Goal: Transaction & Acquisition: Book appointment/travel/reservation

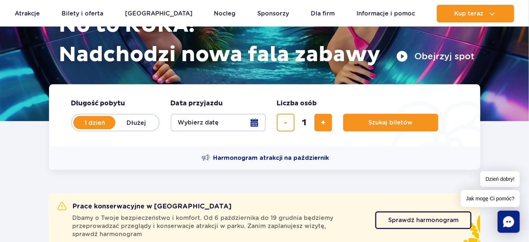
click at [138, 119] on label "Dłużej" at bounding box center [136, 122] width 42 height 15
click at [124, 129] on input "Dłużej" at bounding box center [119, 129] width 8 height 1
radio input "false"
radio input "true"
click at [253, 123] on button "Wybierz datę" at bounding box center [218, 123] width 95 height 18
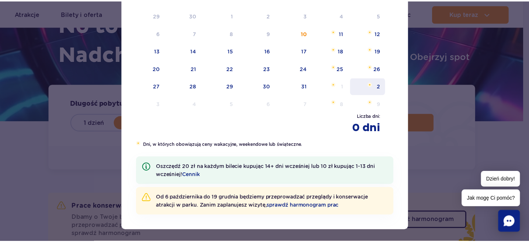
scroll to position [36, 0]
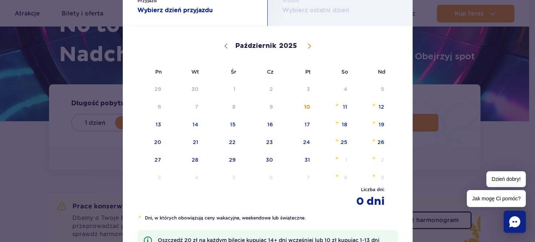
click at [303, 48] on span at bounding box center [309, 46] width 13 height 13
select select "10"
click at [340, 105] on span "8" at bounding box center [334, 106] width 37 height 17
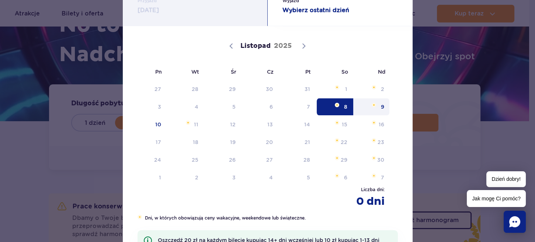
click at [382, 105] on span "9" at bounding box center [371, 106] width 37 height 17
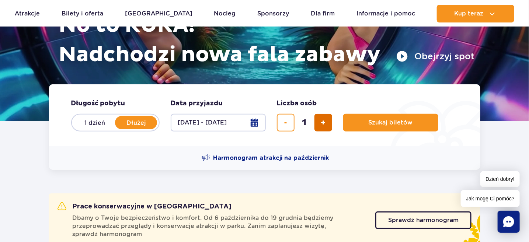
click at [327, 116] on button "dodaj bilet" at bounding box center [323, 123] width 18 height 18
type input "3"
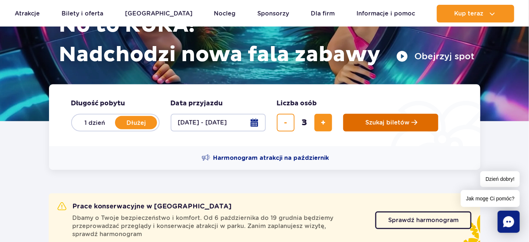
click at [379, 120] on span "Szukaj biletów" at bounding box center [388, 122] width 44 height 7
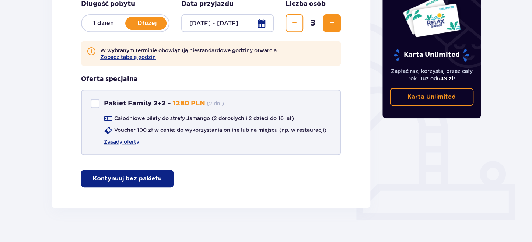
scroll to position [172, 0]
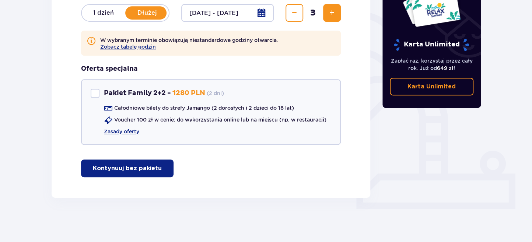
click at [126, 171] on p "Kontynuuj bez pakietu" at bounding box center [127, 168] width 69 height 8
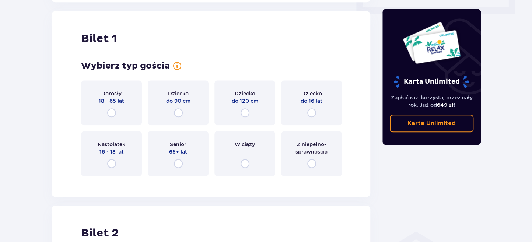
scroll to position [369, 0]
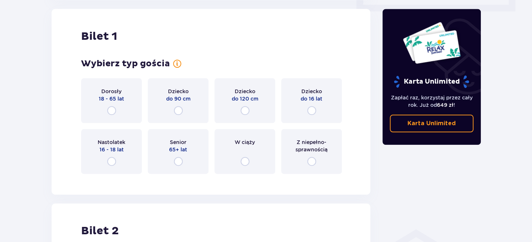
click at [109, 109] on input "radio" at bounding box center [111, 110] width 9 height 9
radio input "true"
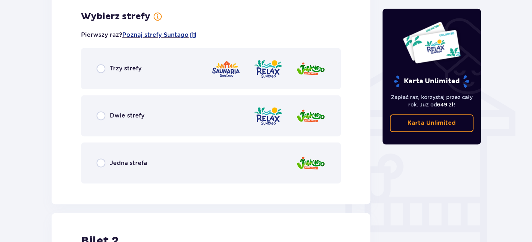
scroll to position [549, 0]
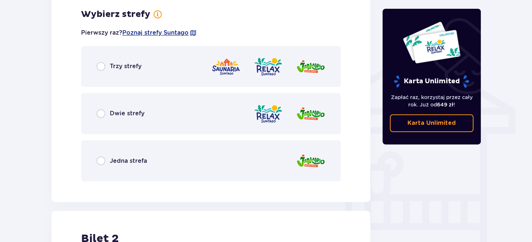
click at [117, 150] on div "Jedna strefa" at bounding box center [211, 160] width 260 height 41
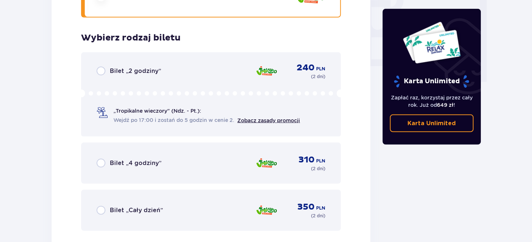
scroll to position [737, 0]
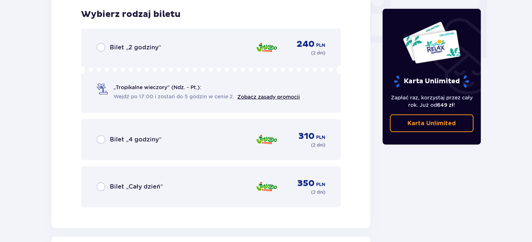
click at [110, 185] on span "Bilet „Cały dzień”" at bounding box center [136, 187] width 53 height 8
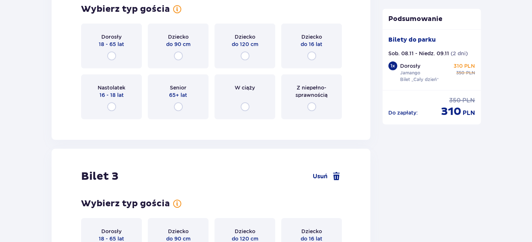
scroll to position [1039, 0]
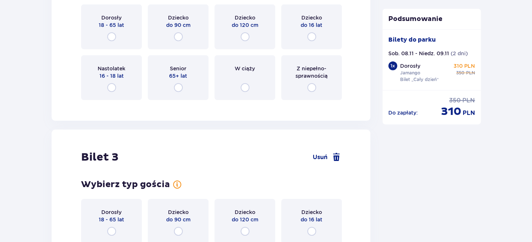
click at [309, 84] on input "radio" at bounding box center [311, 87] width 9 height 9
radio input "true"
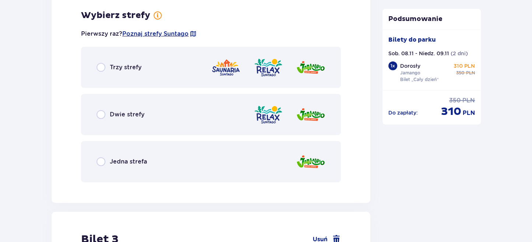
scroll to position [1145, 0]
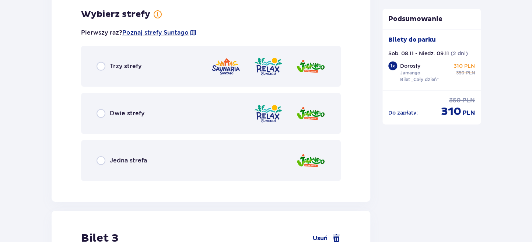
click at [187, 154] on div "Jedna strefa" at bounding box center [211, 160] width 260 height 41
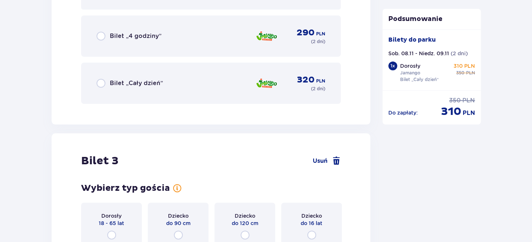
scroll to position [1443, 0]
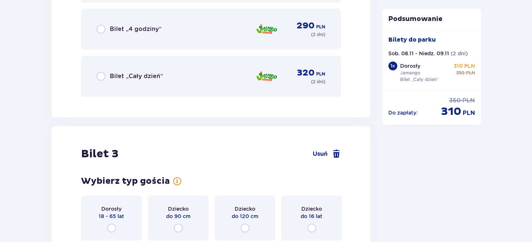
click at [156, 75] on span "Bilet „Cały dzień”" at bounding box center [136, 76] width 53 height 8
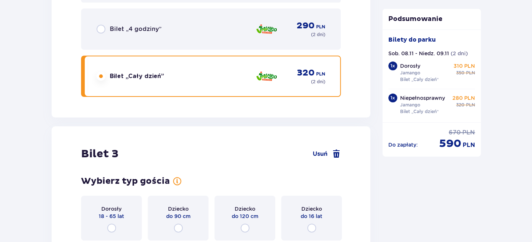
scroll to position [1560, 0]
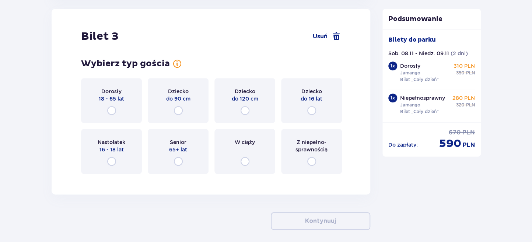
click at [312, 105] on div "Dziecko do 16 lat" at bounding box center [311, 100] width 61 height 45
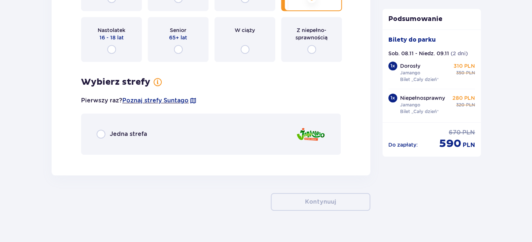
scroll to position [1685, 0]
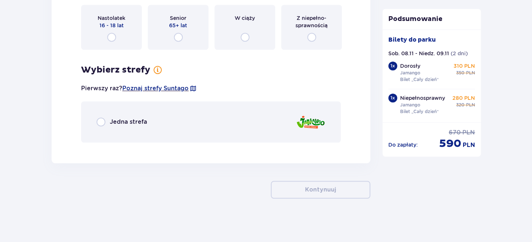
click at [157, 121] on div "Jedna strefa" at bounding box center [211, 121] width 260 height 41
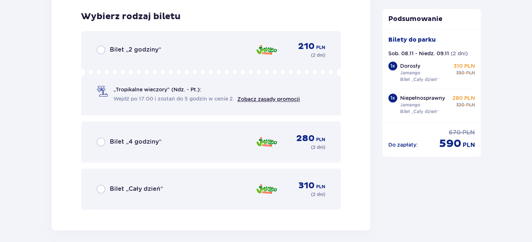
scroll to position [1833, 0]
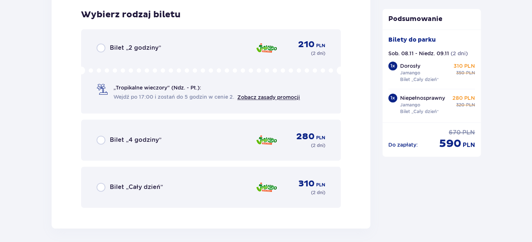
click at [149, 183] on span "Bilet „Cały dzień”" at bounding box center [136, 187] width 53 height 8
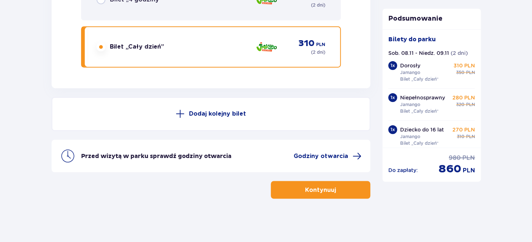
scroll to position [1974, 0]
click at [327, 191] on p "Kontynuuj" at bounding box center [320, 189] width 31 height 8
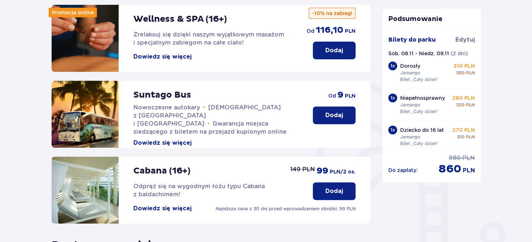
scroll to position [258, 0]
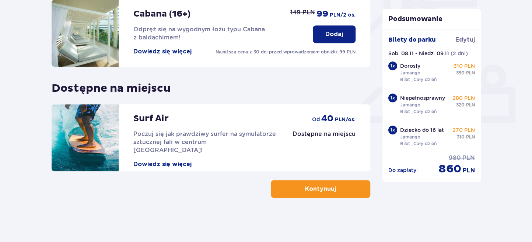
click at [328, 189] on p "Kontynuuj" at bounding box center [320, 189] width 31 height 8
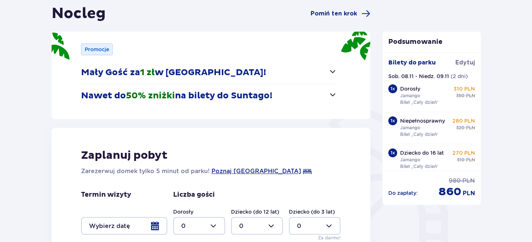
scroll to position [147, 0]
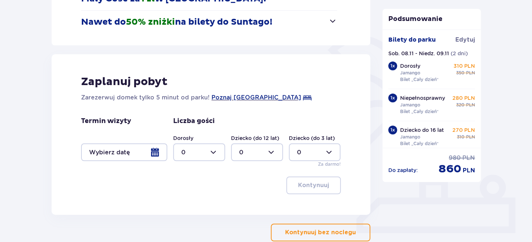
click at [144, 151] on div at bounding box center [124, 152] width 86 height 18
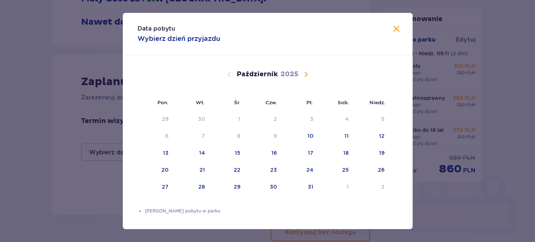
click at [306, 78] on span "Następny miesiąc" at bounding box center [306, 74] width 9 height 9
click at [350, 137] on div "8" at bounding box center [335, 136] width 36 height 16
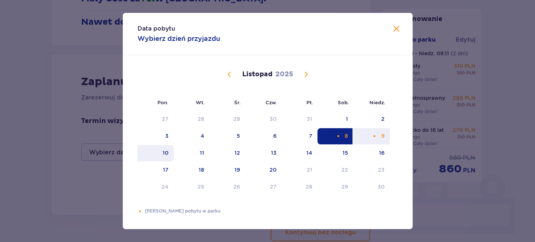
click at [161, 152] on div "10" at bounding box center [156, 153] width 36 height 16
type input "08.11.25 - 10.11.25"
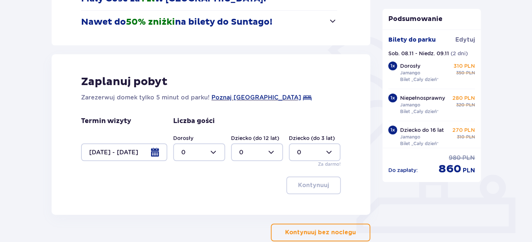
click at [211, 150] on div at bounding box center [199, 152] width 52 height 18
click at [187, 204] on div "2" at bounding box center [199, 205] width 36 height 8
type input "2"
click at [251, 151] on div at bounding box center [257, 152] width 52 height 18
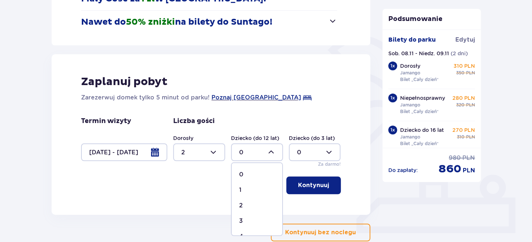
click at [248, 186] on div "1" at bounding box center [257, 190] width 36 height 8
type input "1"
click at [306, 182] on p "Kontynuuj" at bounding box center [313, 185] width 31 height 8
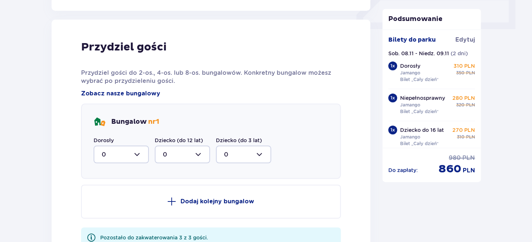
scroll to position [362, 0]
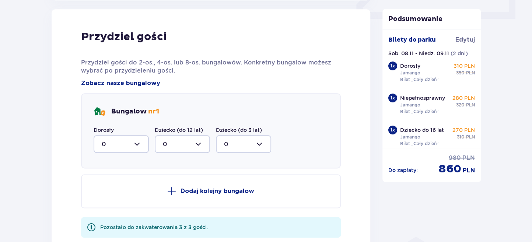
click at [142, 144] on div at bounding box center [121, 144] width 55 height 18
click at [109, 195] on div "2" at bounding box center [121, 198] width 39 height 8
type input "2"
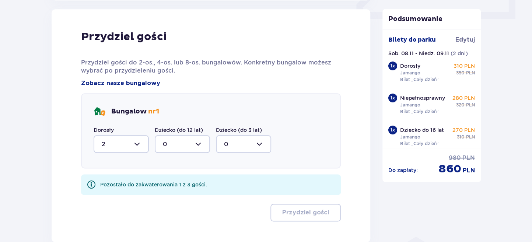
click at [184, 146] on div at bounding box center [182, 144] width 55 height 18
click at [169, 181] on div "1" at bounding box center [182, 182] width 39 height 8
type input "1"
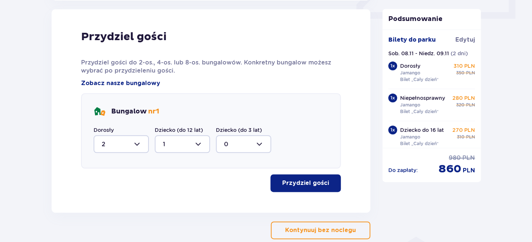
click at [297, 194] on div "Przydziel gości Przydziel gości do 2-os., 4-os. lub 8-os. bungalowów. Konkretny…" at bounding box center [211, 111] width 319 height 204
click at [296, 175] on button "Przydziel gości" at bounding box center [306, 183] width 70 height 18
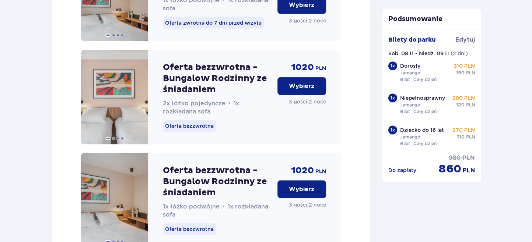
scroll to position [1054, 0]
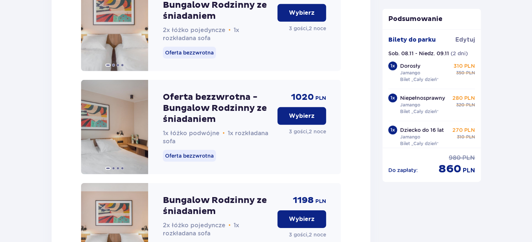
click at [305, 120] on p "Wybierz" at bounding box center [302, 116] width 26 height 8
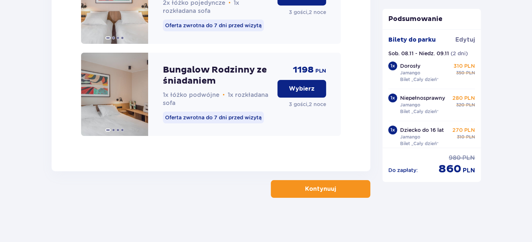
scroll to position [1286, 0]
click at [350, 190] on button "Kontynuuj" at bounding box center [321, 189] width 100 height 18
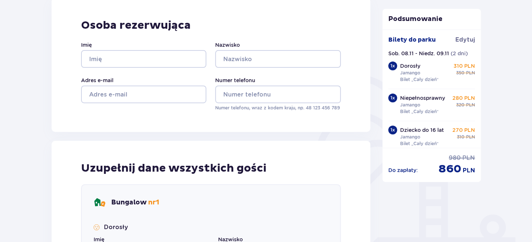
scroll to position [110, 0]
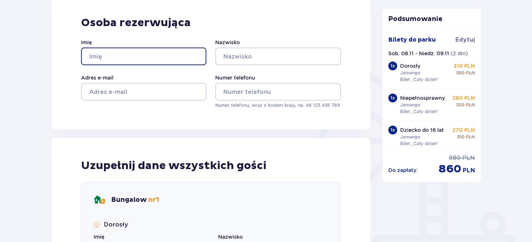
click at [107, 53] on input "Imię" at bounding box center [143, 57] width 125 height 18
type input "CELINA"
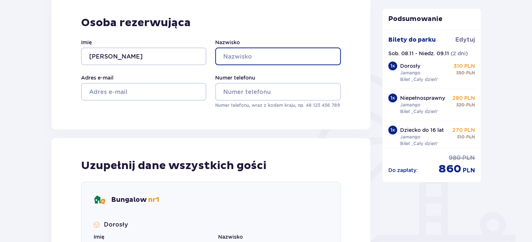
type input "LUDWICZAK"
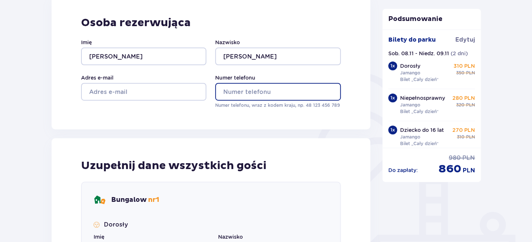
type input "691216199"
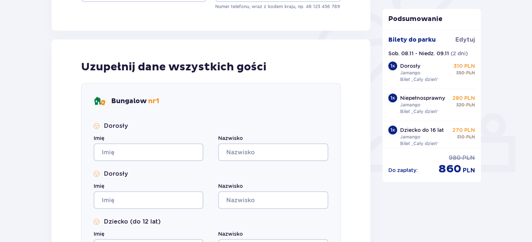
scroll to position [147, 0]
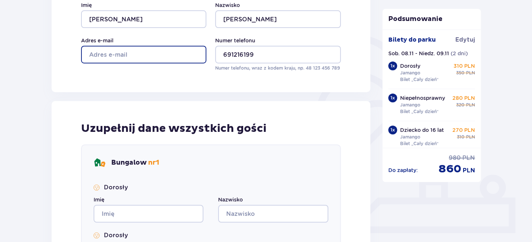
click at [119, 57] on input "Adres e-mail" at bounding box center [143, 55] width 125 height 18
type input "celinasilka@interia.pl"
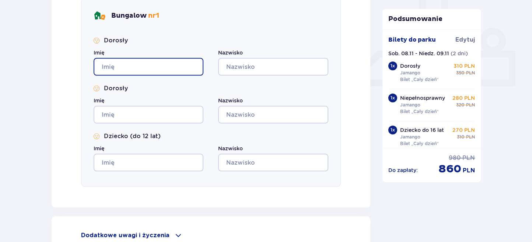
click at [138, 67] on input "Imię" at bounding box center [149, 67] width 110 height 18
type input "CELINA"
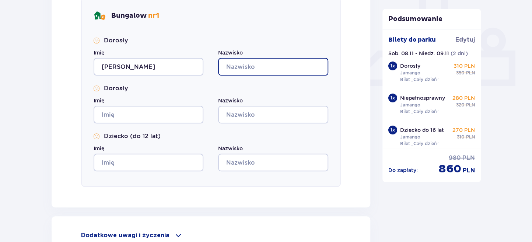
type input "LUDWICZAK"
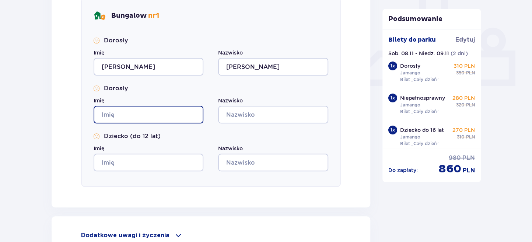
type input "CELINA"
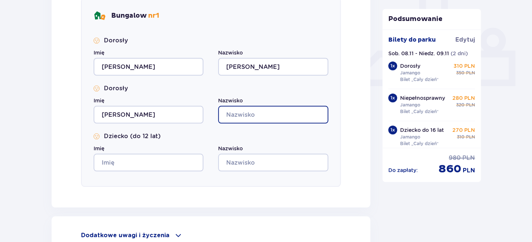
type input "LUDWICZAK"
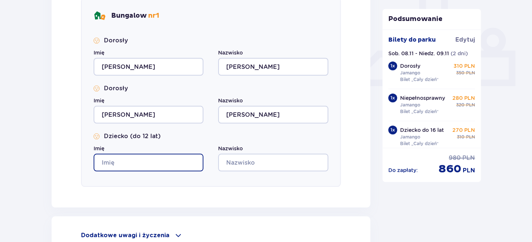
type input "CELINA"
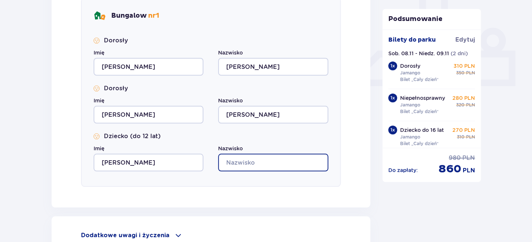
type input "LUDWICZAK"
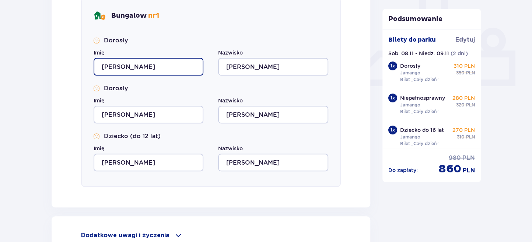
scroll to position [378, 0]
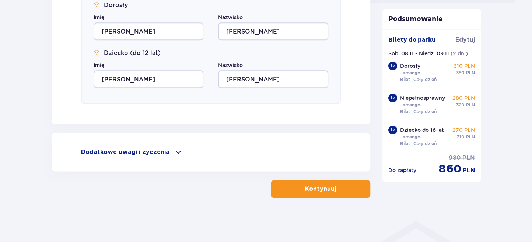
click at [328, 189] on p "Kontynuuj" at bounding box center [320, 189] width 31 height 8
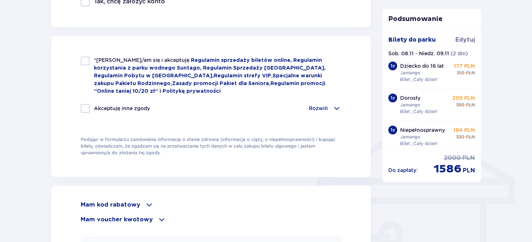
scroll to position [590, 0]
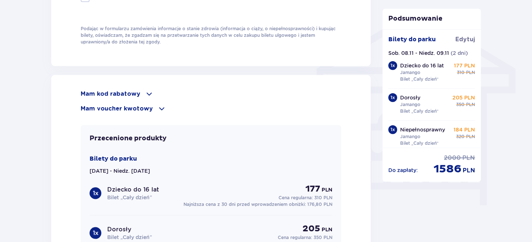
click at [132, 93] on p "Mam kod rabatowy" at bounding box center [111, 94] width 60 height 8
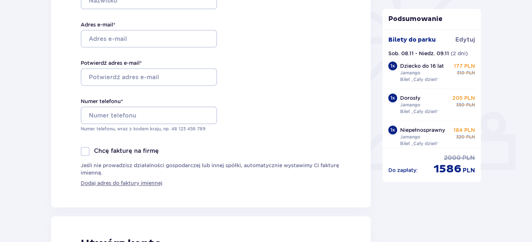
scroll to position [0, 0]
